Goal: Task Accomplishment & Management: Manage account settings

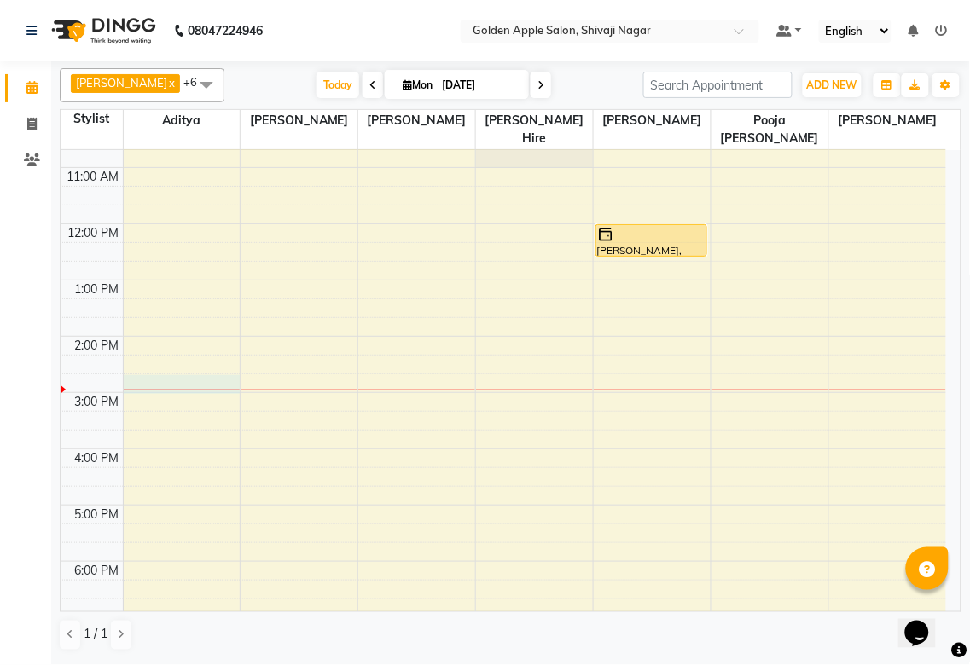
click at [143, 390] on div at bounding box center [182, 390] width 117 height 1
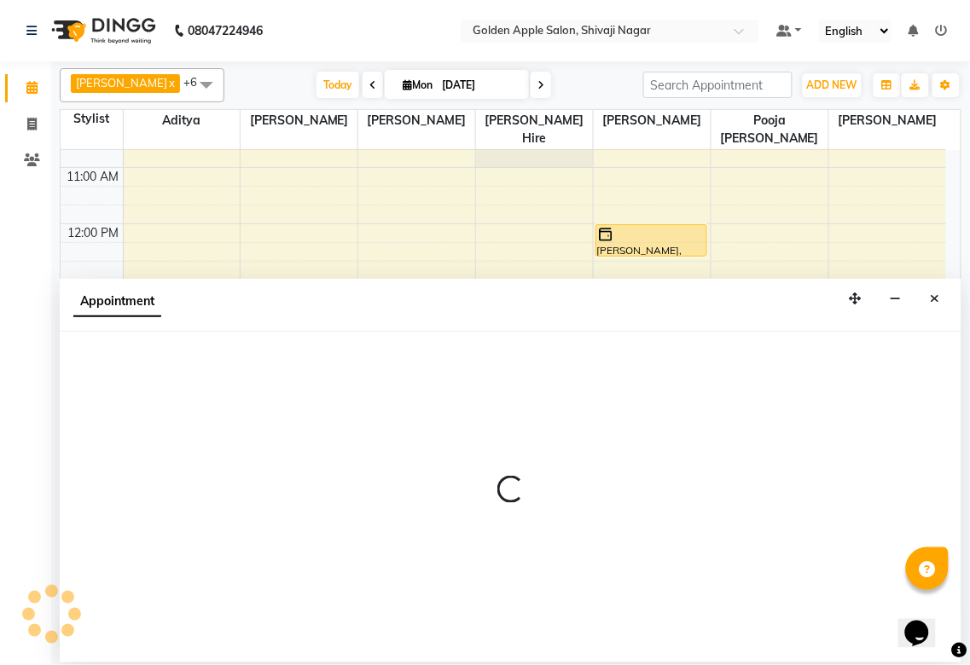
select select "54411"
select select "tentative"
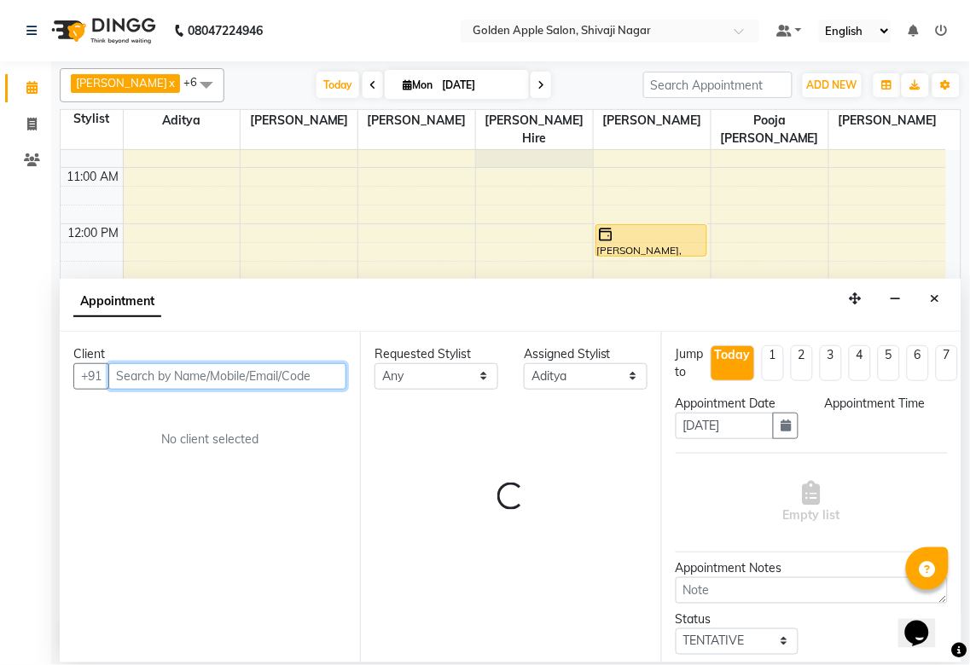
select select "885"
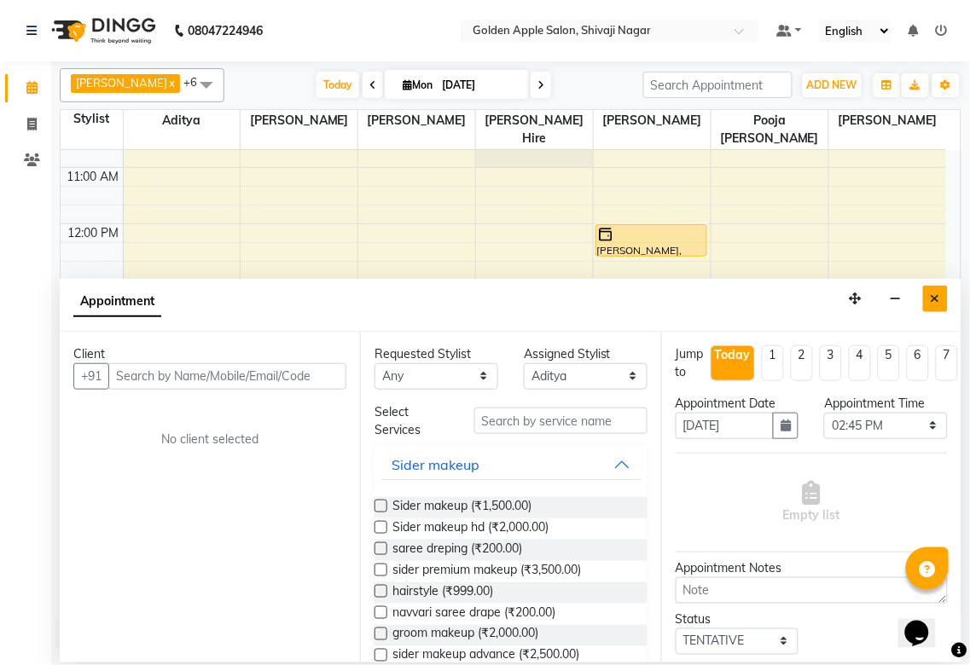
click at [940, 299] on icon "Close" at bounding box center [935, 299] width 9 height 12
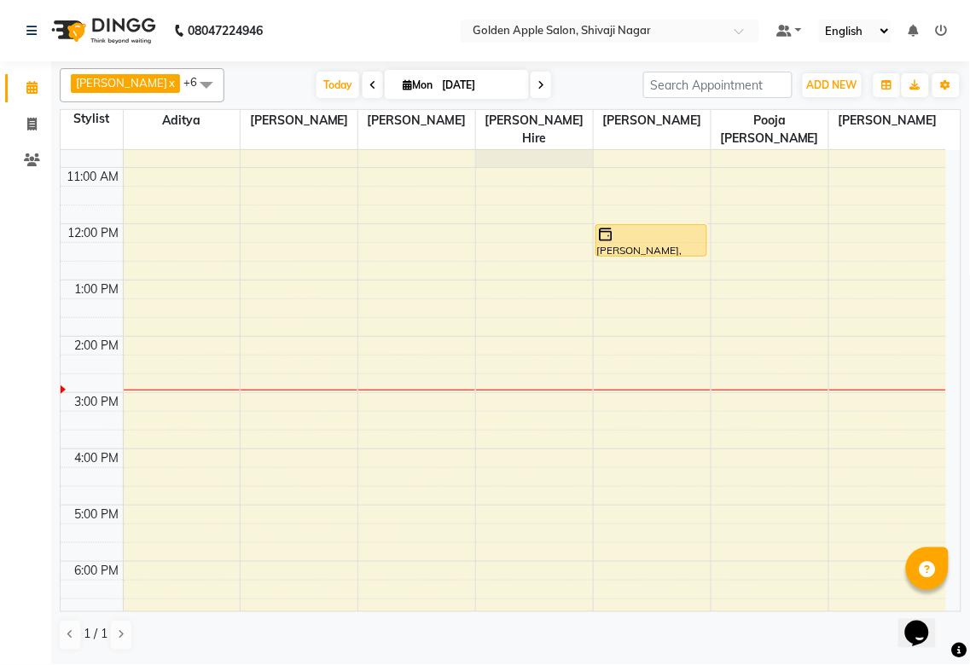
click at [149, 403] on div "9:00 AM 10:00 AM 11:00 AM 12:00 PM 1:00 PM 2:00 PM 3:00 PM 4:00 PM 5:00 PM 6:00…" at bounding box center [503, 420] width 885 height 731
select select "54411"
select select "tentative"
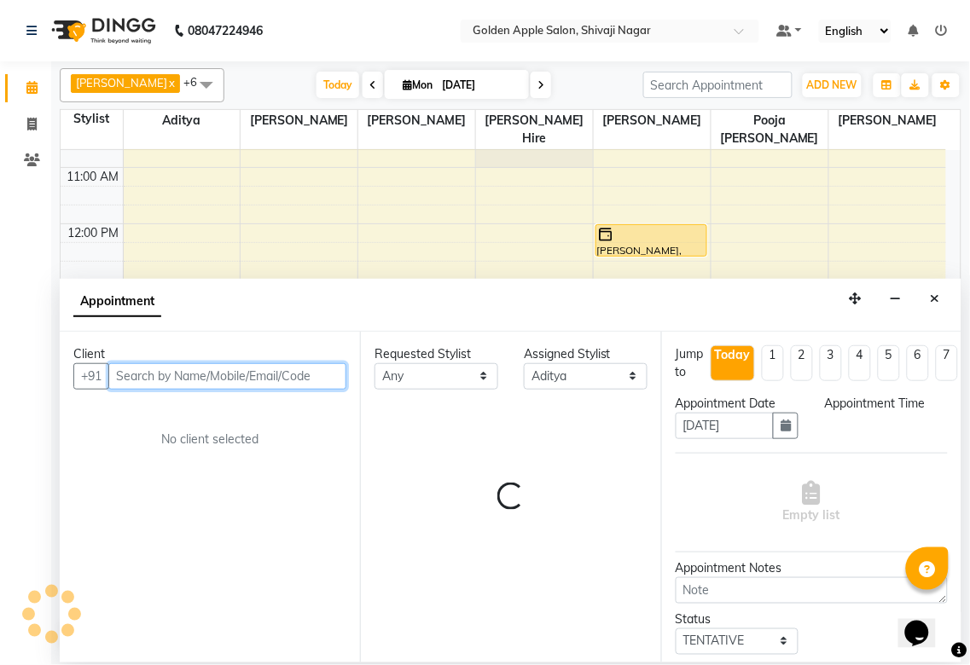
select select "900"
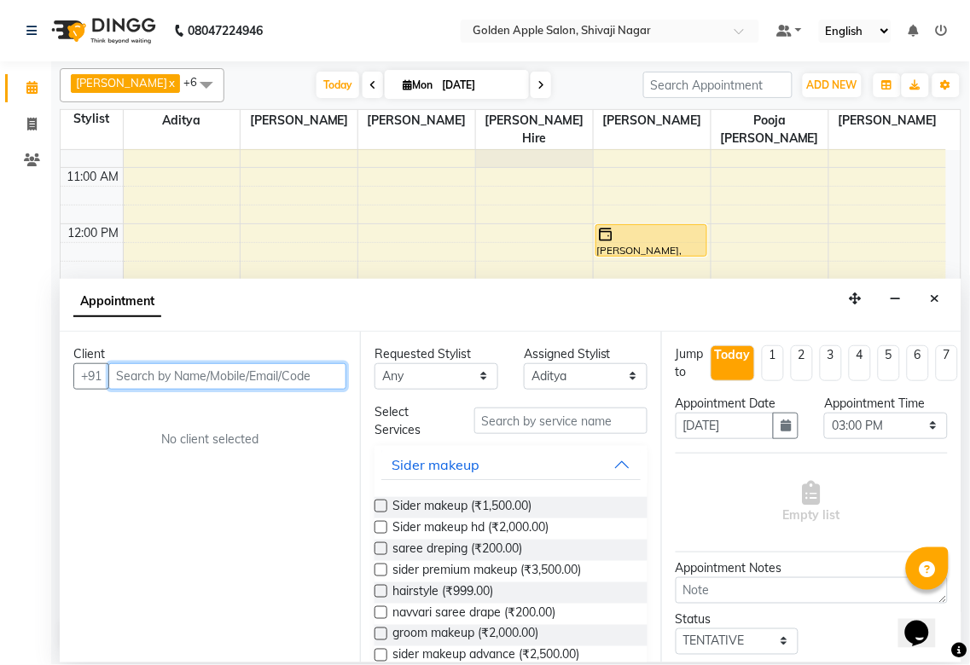
click at [154, 384] on input "text" at bounding box center [227, 376] width 238 height 26
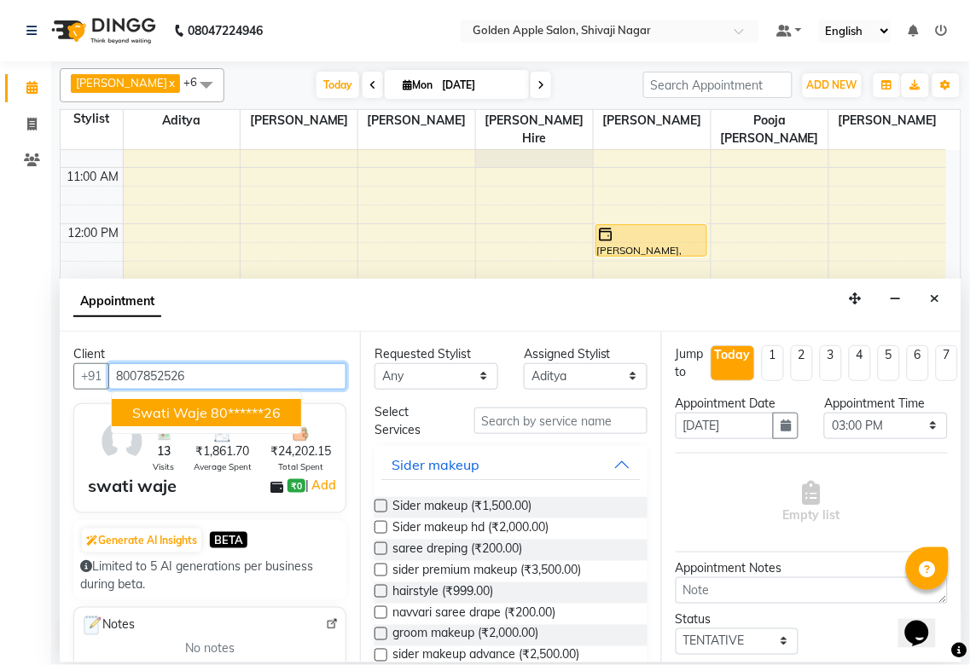
click at [152, 427] on ngb-typeahead-window "swati waje 80******26" at bounding box center [206, 413] width 191 height 43
click at [165, 394] on ngb-typeahead-window "swati waje 80******26" at bounding box center [206, 413] width 191 height 43
click at [168, 409] on span "swati waje" at bounding box center [169, 412] width 75 height 17
type input "80******26"
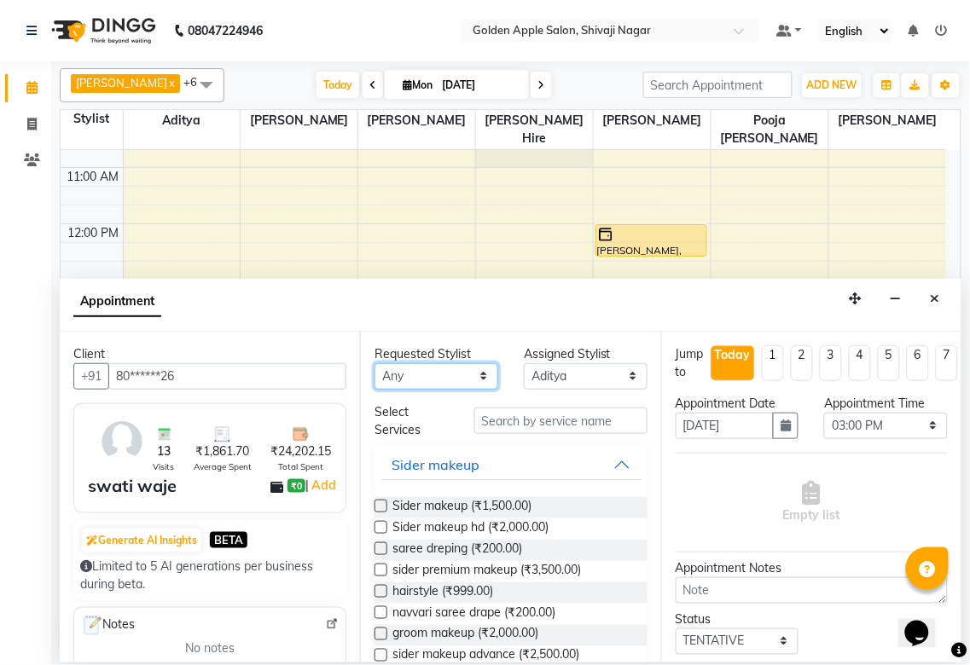
click at [428, 372] on select "Any [PERSON_NAME] [PERSON_NAME] [PERSON_NAME] [PERSON_NAME] Hire operator pooja…" at bounding box center [436, 376] width 124 height 26
select select "54411"
click at [374, 363] on select "Any [PERSON_NAME] [PERSON_NAME] [PERSON_NAME] [PERSON_NAME] Hire operator pooja…" at bounding box center [436, 376] width 124 height 26
click at [495, 430] on input "text" at bounding box center [560, 421] width 173 height 26
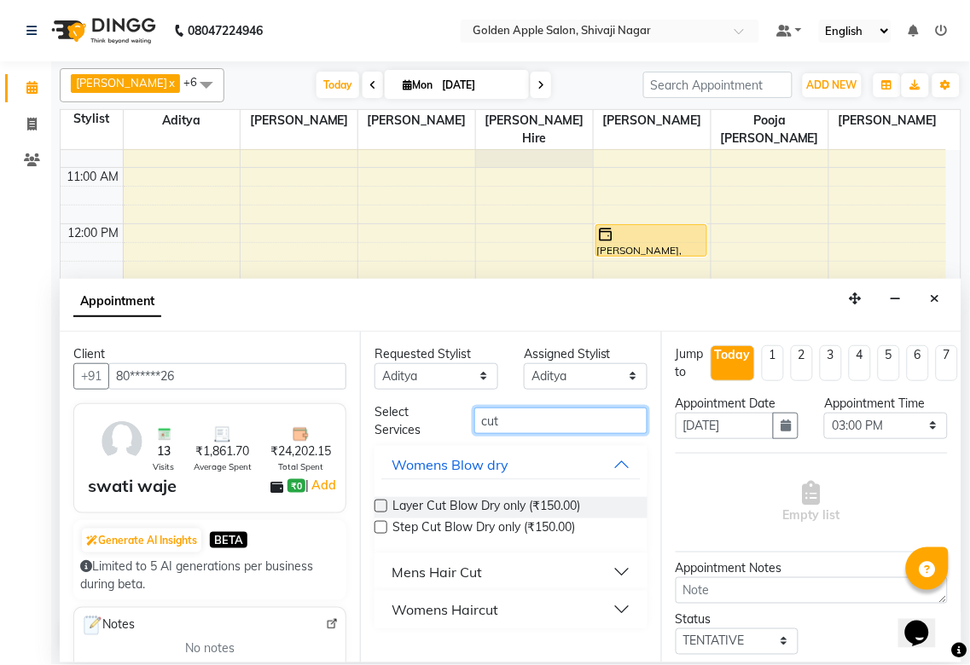
type input "cut"
click at [470, 617] on div "Womens Haircut" at bounding box center [445, 610] width 107 height 20
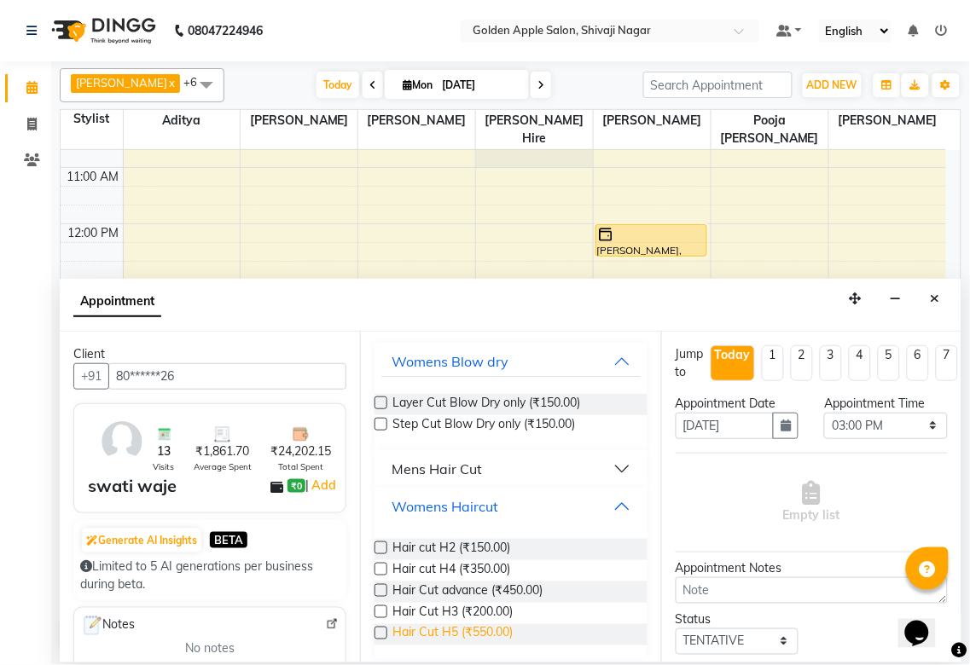
scroll to position [104, 0]
click at [385, 589] on label at bounding box center [380, 589] width 13 height 13
click at [385, 589] on input "checkbox" at bounding box center [379, 591] width 11 height 11
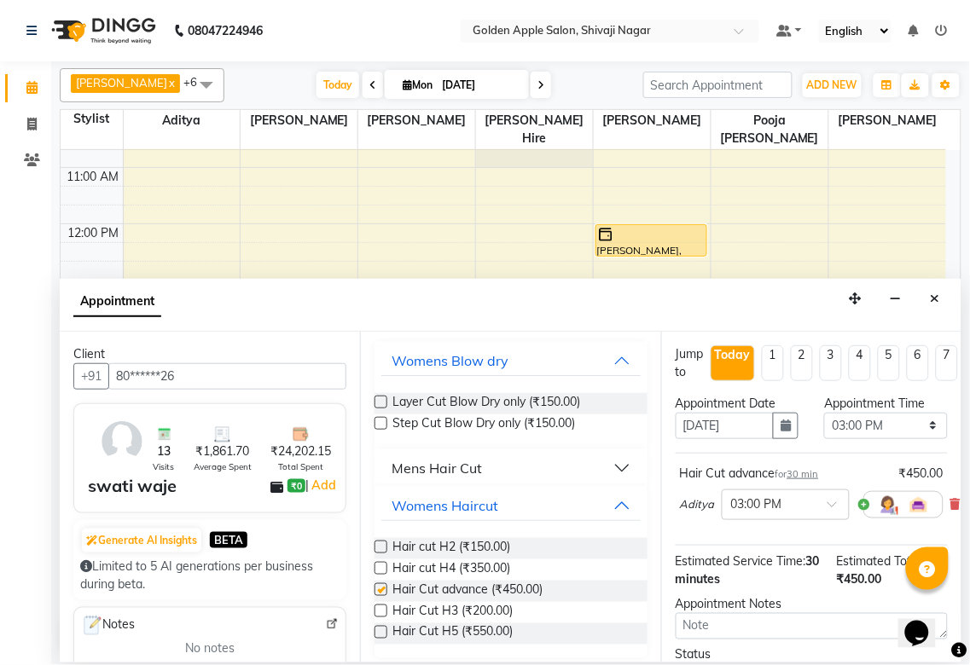
checkbox input "false"
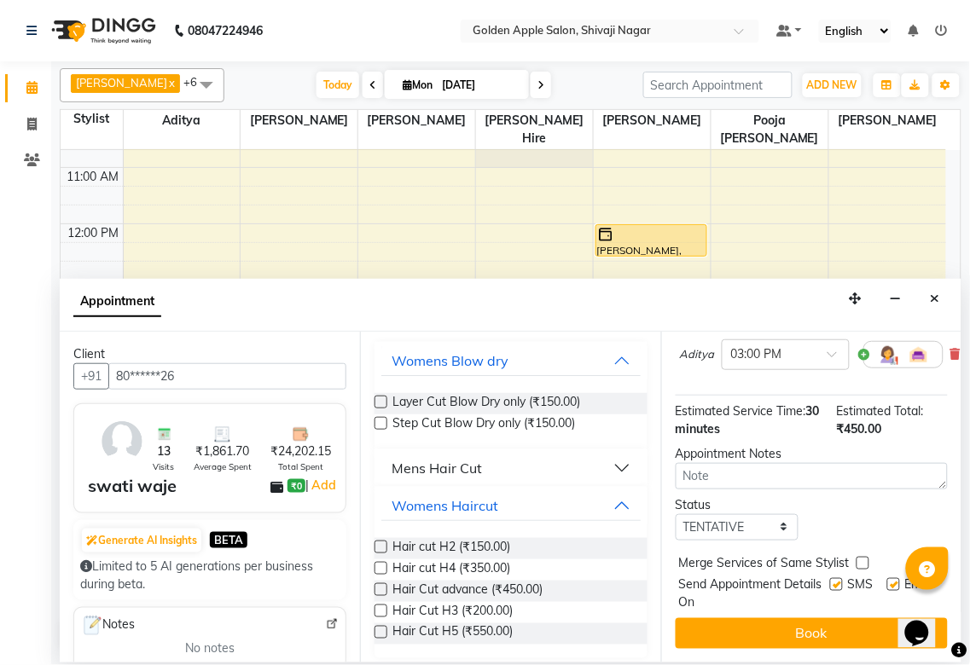
scroll to position [165, 0]
click at [757, 520] on select "Select TENTATIVE CONFIRM CHECK-IN UPCOMING" at bounding box center [738, 527] width 124 height 26
select select "confirm booking"
click at [676, 514] on select "Select TENTATIVE CONFIRM CHECK-IN UPCOMING" at bounding box center [738, 527] width 124 height 26
click at [830, 578] on label at bounding box center [836, 584] width 13 height 13
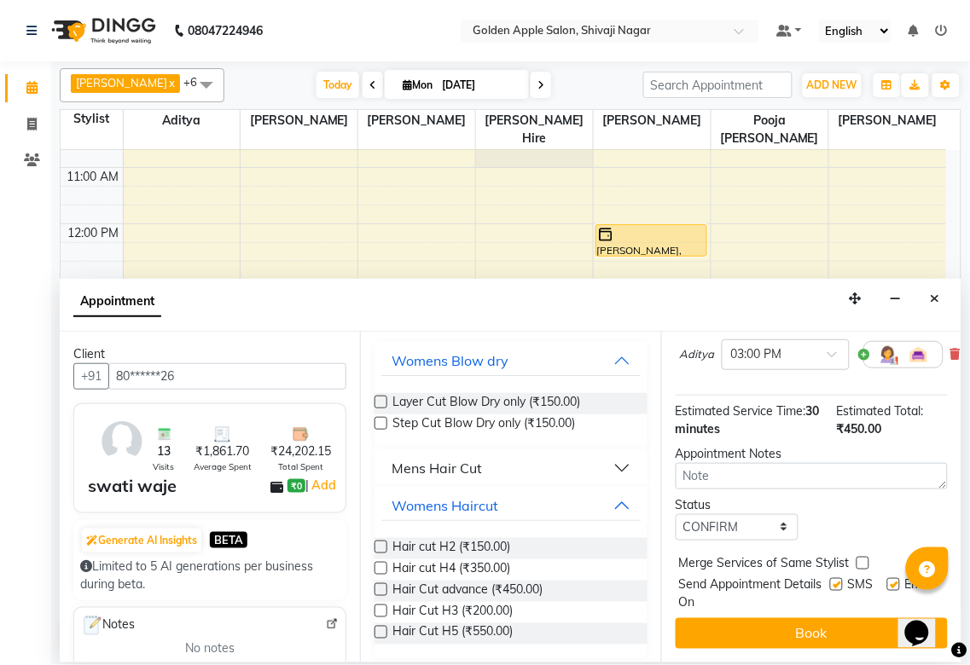
click at [830, 581] on input "checkbox" at bounding box center [835, 586] width 11 height 11
checkbox input "false"
click at [887, 578] on label at bounding box center [893, 584] width 13 height 13
click at [887, 581] on input "checkbox" at bounding box center [892, 586] width 11 height 11
checkbox input "false"
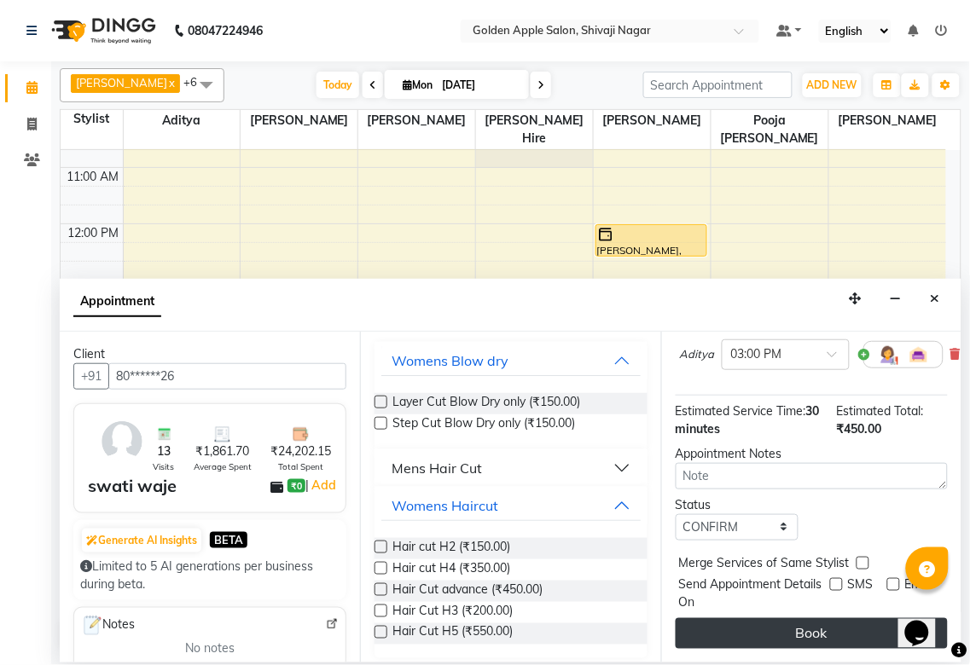
click at [820, 618] on button "Book" at bounding box center [812, 633] width 272 height 31
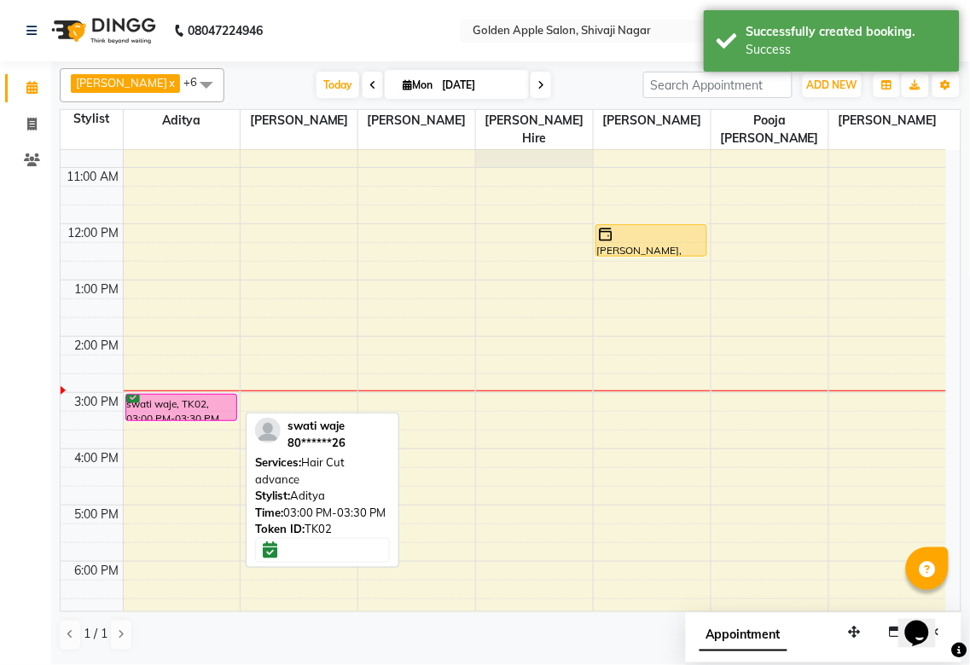
click at [208, 397] on div "swati waje, TK02, 03:00 PM-03:30 PM, Hair Cut advance" at bounding box center [181, 408] width 110 height 26
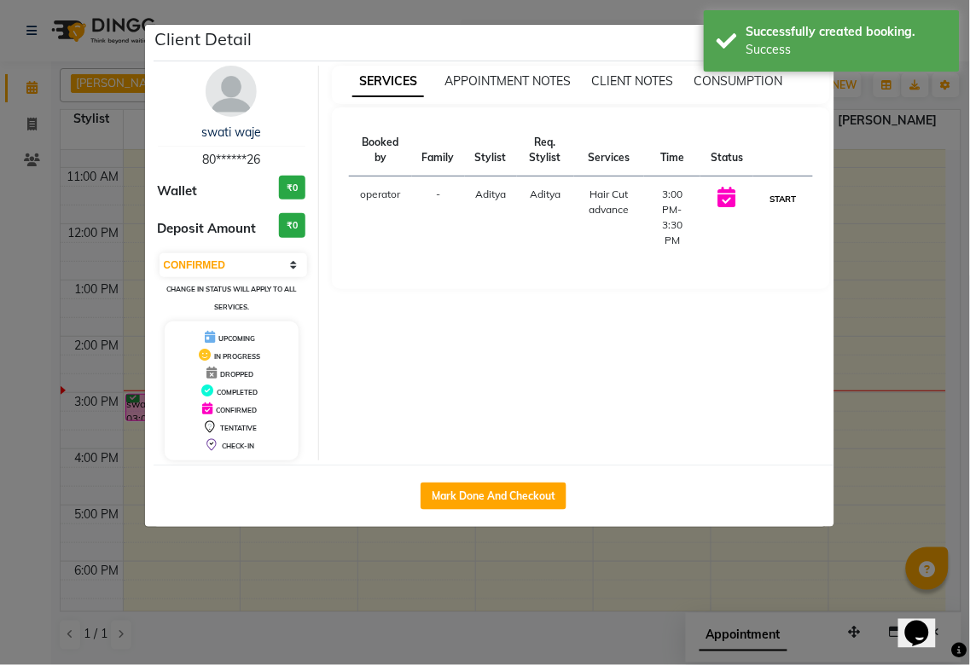
click at [780, 203] on button "START" at bounding box center [782, 199] width 35 height 21
select select "1"
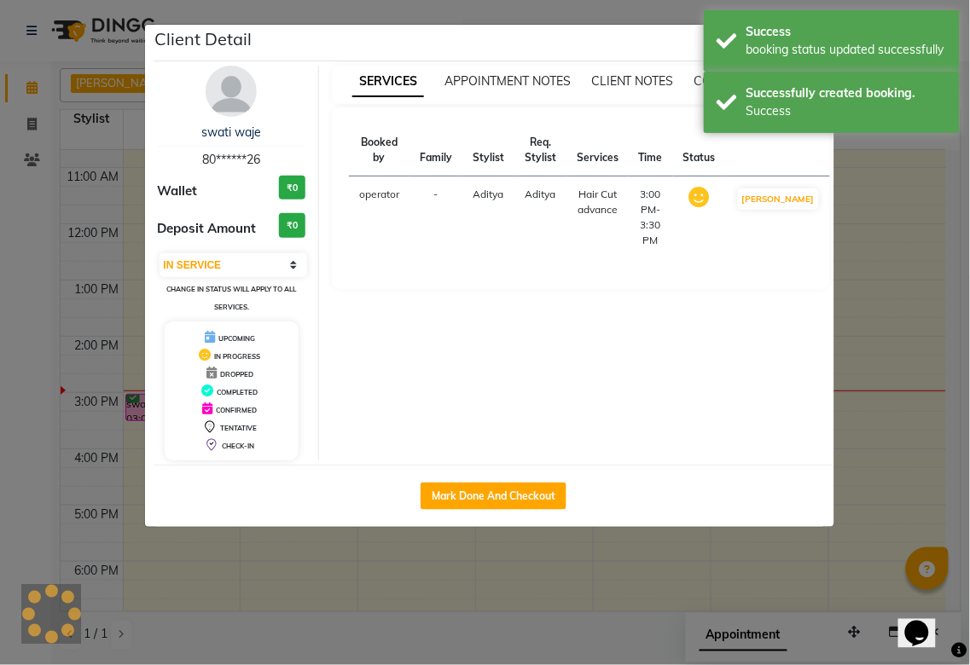
click at [888, 365] on ngb-modal-window "Client Detail swati waje 80******26 Wallet ₹0 Deposit Amount ₹0 Select IN SERVI…" at bounding box center [485, 332] width 970 height 665
